Goal: Information Seeking & Learning: Learn about a topic

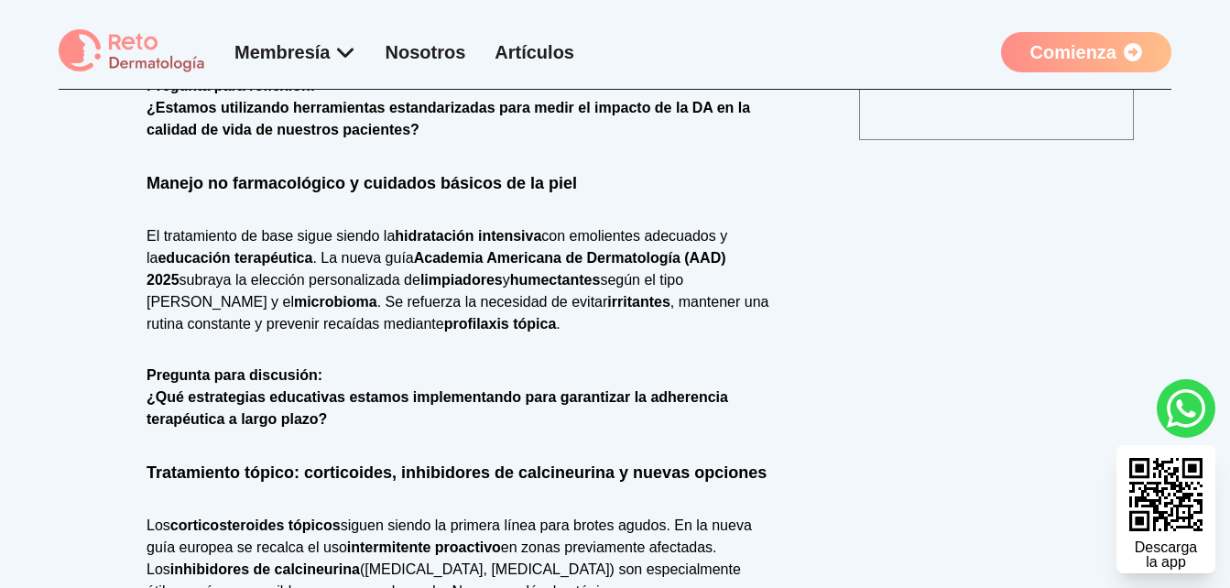
scroll to position [1066, 0]
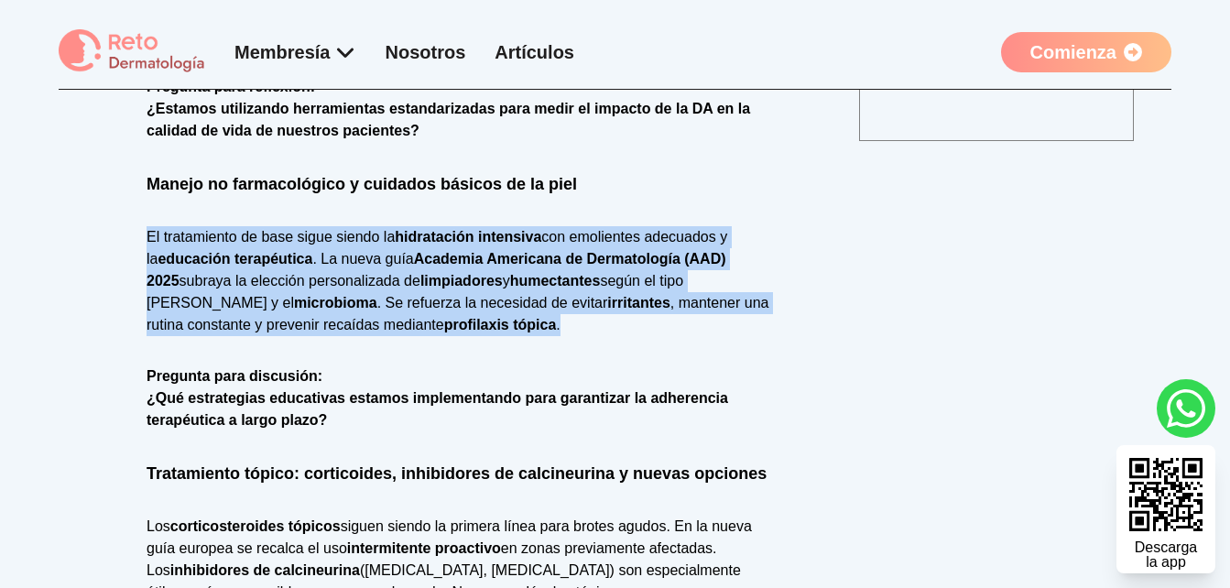
drag, startPoint x: 146, startPoint y: 189, endPoint x: 474, endPoint y: 284, distance: 341.4
copy p "El tratamiento de base sigue siendo la hidratación intensiva con emolientes ade…"
click at [278, 251] on strong "educación terapéutica" at bounding box center [235, 259] width 155 height 16
drag, startPoint x: 148, startPoint y: 195, endPoint x: 465, endPoint y: 291, distance: 331.2
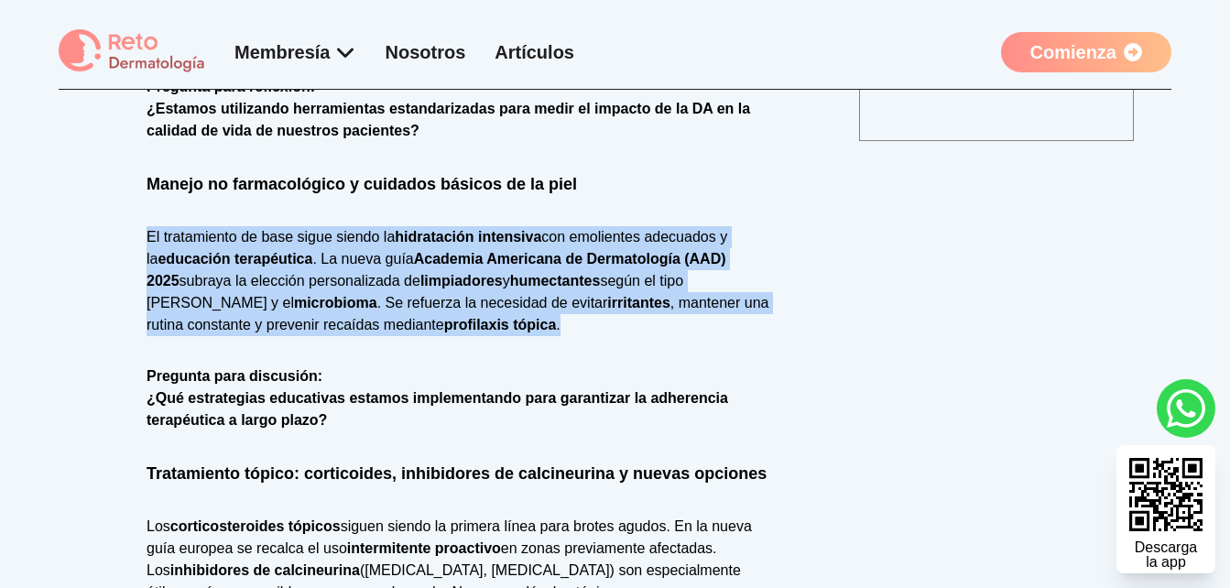
click at [465, 291] on p "El tratamiento de base sigue siendo la hidratación intensiva con emolientes ade…" at bounding box center [459, 281] width 625 height 110
copy p "El tratamiento de base sigue siendo la hidratación intensiva con emolientes ade…"
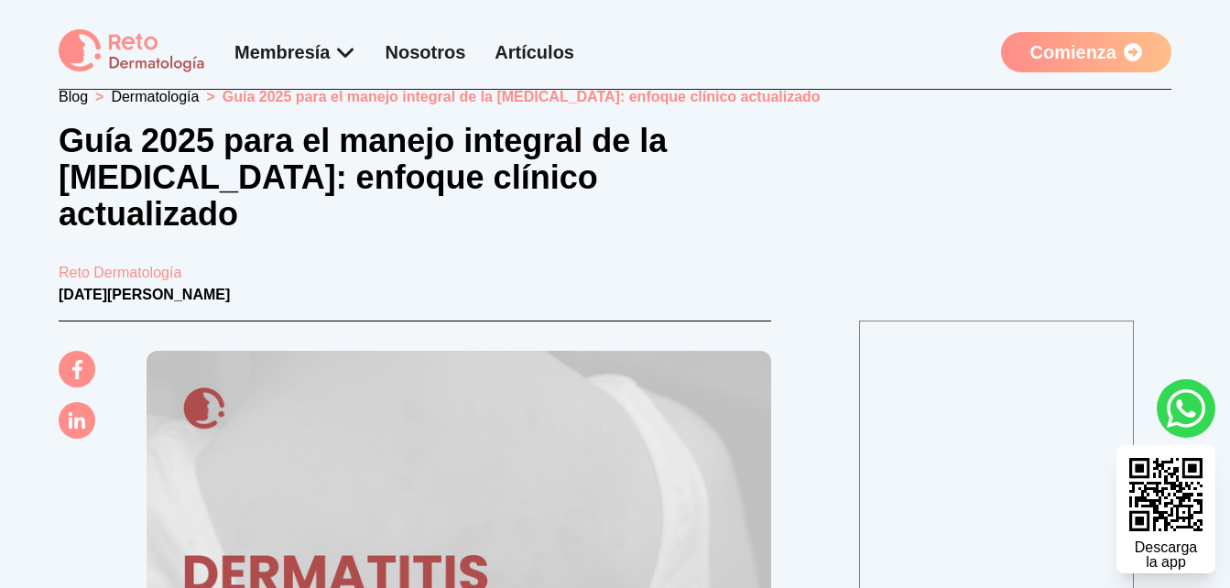
scroll to position [0, 0]
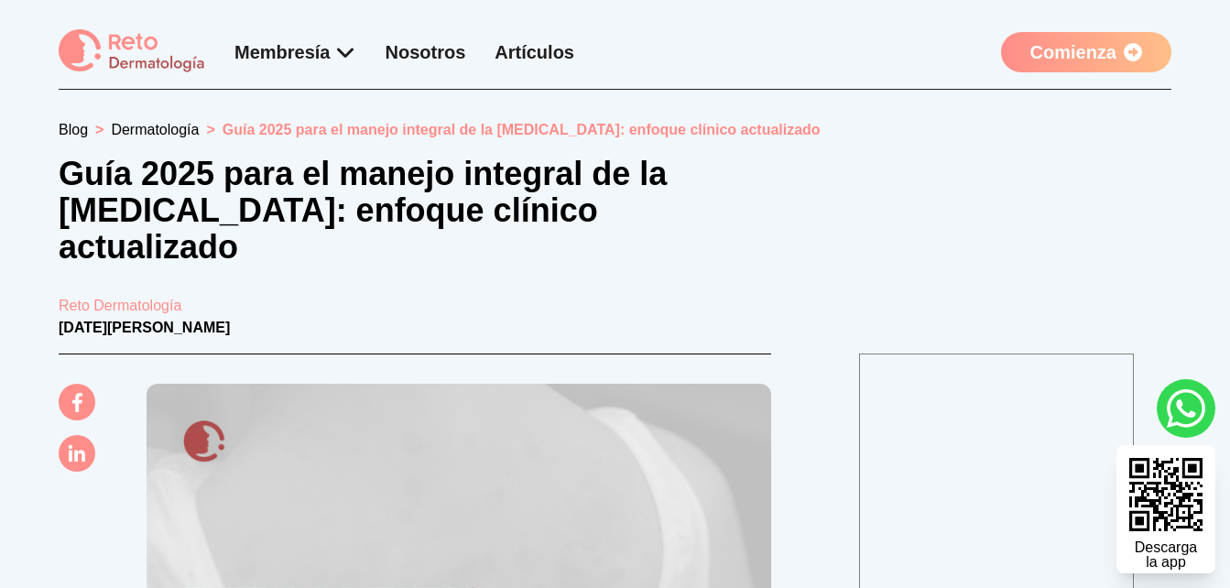
drag, startPoint x: 263, startPoint y: 256, endPoint x: 61, endPoint y: 171, distance: 218.4
click at [61, 171] on h1 "Guía 2025 para el manejo integral de la [MEDICAL_DATA]: enfoque clínico actuali…" at bounding box center [410, 211] width 703 height 110
copy h1 "Guía 2025 para el manejo integral de la [MEDICAL_DATA]: enfoque clínico actuali…"
